Goal: Task Accomplishment & Management: Complete application form

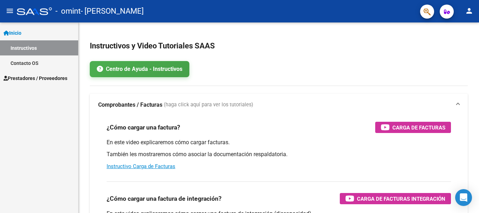
click at [152, 73] on link "Centro de Ayuda - Instructivos" at bounding box center [140, 69] width 100 height 16
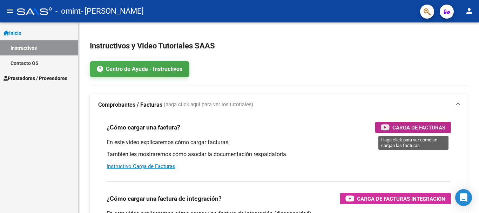
click at [407, 124] on span "Carga de Facturas" at bounding box center [419, 127] width 53 height 9
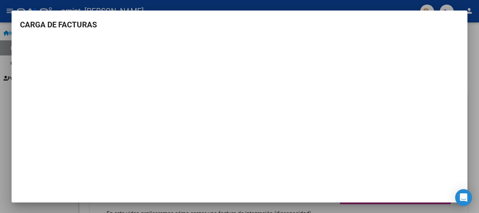
click at [476, 145] on div at bounding box center [239, 106] width 479 height 213
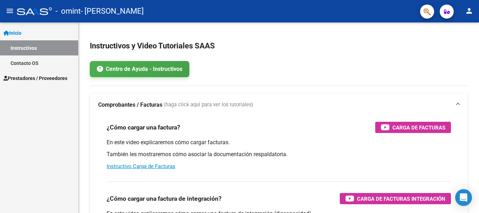
click at [42, 77] on span "Prestadores / Proveedores" at bounding box center [36, 78] width 64 height 8
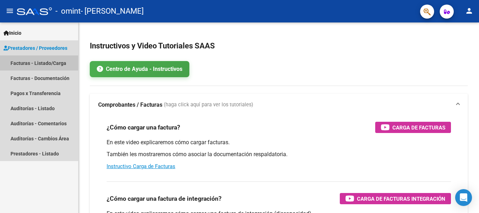
click at [38, 60] on link "Facturas - Listado/Carga" at bounding box center [39, 62] width 78 height 15
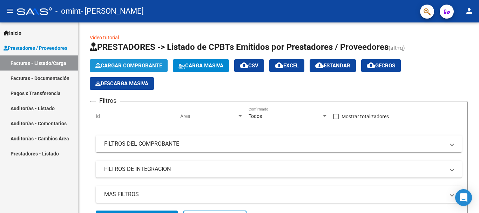
click at [108, 64] on span "Cargar Comprobante" at bounding box center [128, 65] width 67 height 6
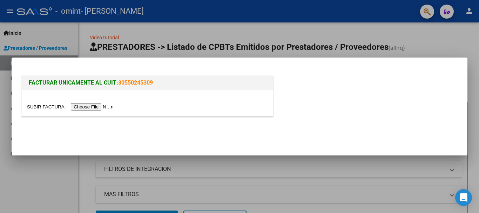
click at [85, 108] on input "file" at bounding box center [71, 106] width 89 height 7
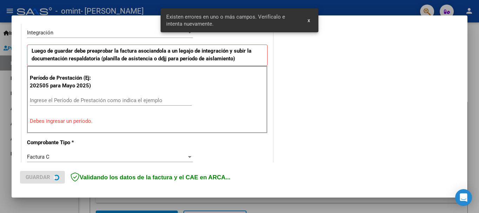
scroll to position [175, 0]
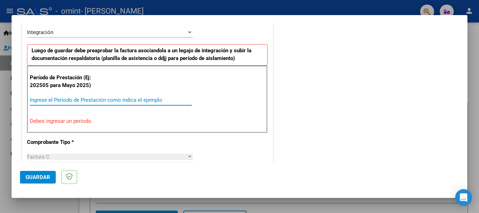
click at [42, 100] on input "Ingrese el Período de Prestación como indica el ejemplo" at bounding box center [111, 100] width 162 height 6
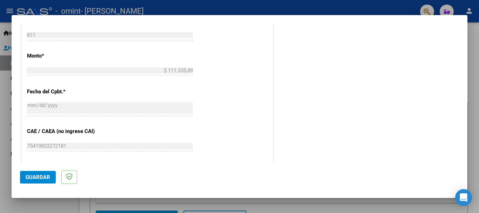
scroll to position [303, 0]
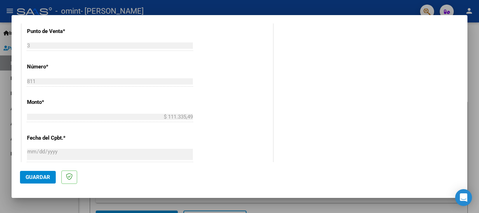
type input "202509"
click at [27, 177] on span "Guardar" at bounding box center [38, 177] width 25 height 6
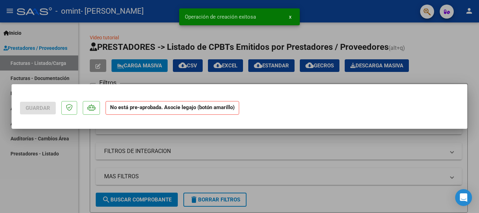
scroll to position [0, 0]
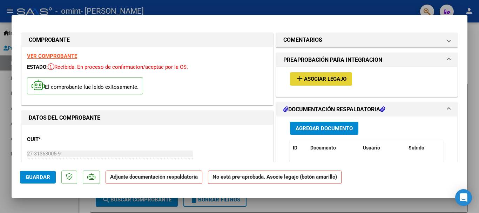
click at [298, 84] on button "add Asociar Legajo" at bounding box center [321, 78] width 62 height 13
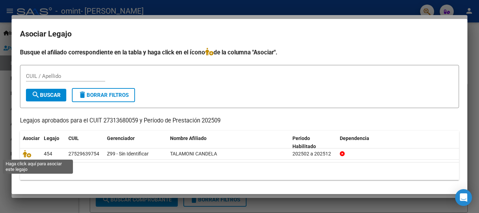
click at [24, 154] on icon at bounding box center [27, 154] width 8 height 8
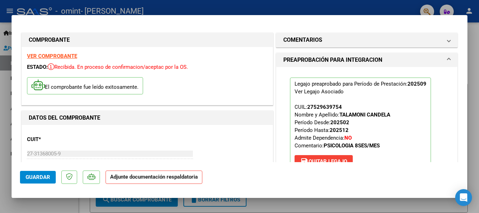
scroll to position [92, 0]
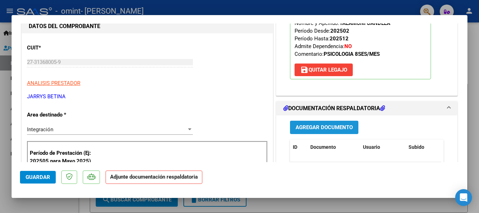
click at [318, 130] on span "Agregar Documento" at bounding box center [324, 128] width 57 height 6
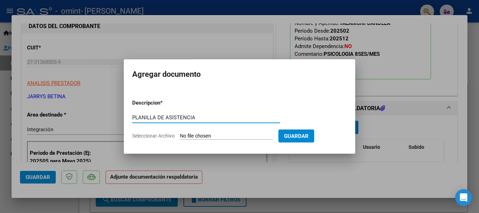
type input "PLANILLA DE ASISTENCIA"
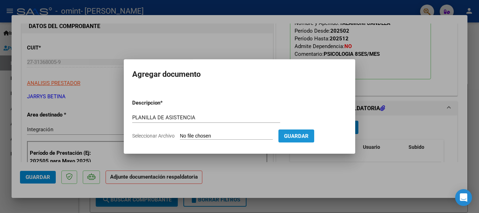
click at [314, 132] on button "Guardar" at bounding box center [297, 136] width 36 height 13
click at [188, 135] on input "Seleccionar Archivo" at bounding box center [226, 136] width 93 height 7
type input "C:\fakepath\ASISTENCIA SEPTIEMBRE 2025.pdf"
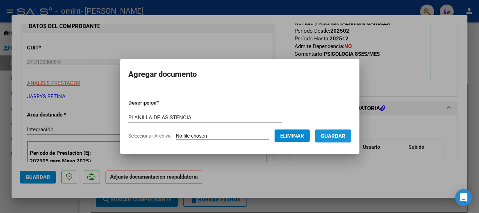
click at [346, 139] on span "Guardar" at bounding box center [333, 136] width 25 height 6
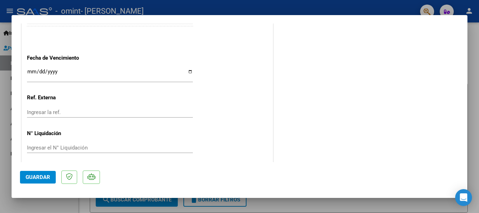
scroll to position [490, 0]
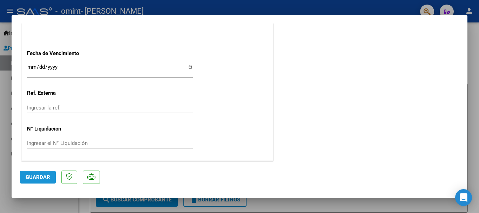
click at [39, 178] on span "Guardar" at bounding box center [38, 177] width 25 height 6
click at [475, 98] on div at bounding box center [239, 106] width 479 height 213
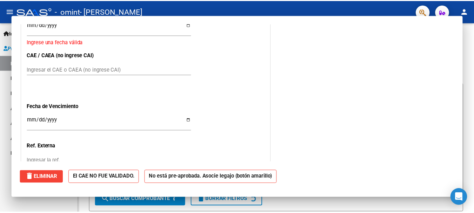
scroll to position [0, 0]
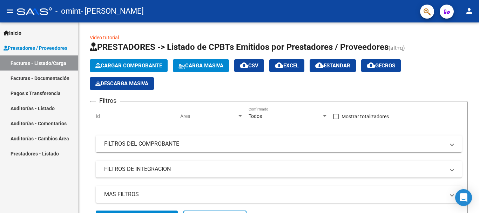
click at [469, 16] on button "person" at bounding box center [470, 11] width 14 height 14
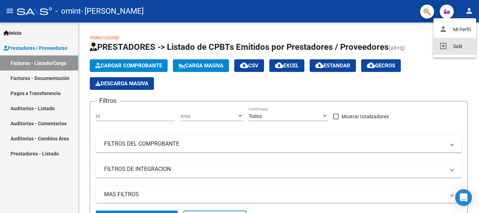
click at [458, 44] on button "exit_to_app Salir" at bounding box center [455, 46] width 43 height 17
